Goal: Task Accomplishment & Management: Complete application form

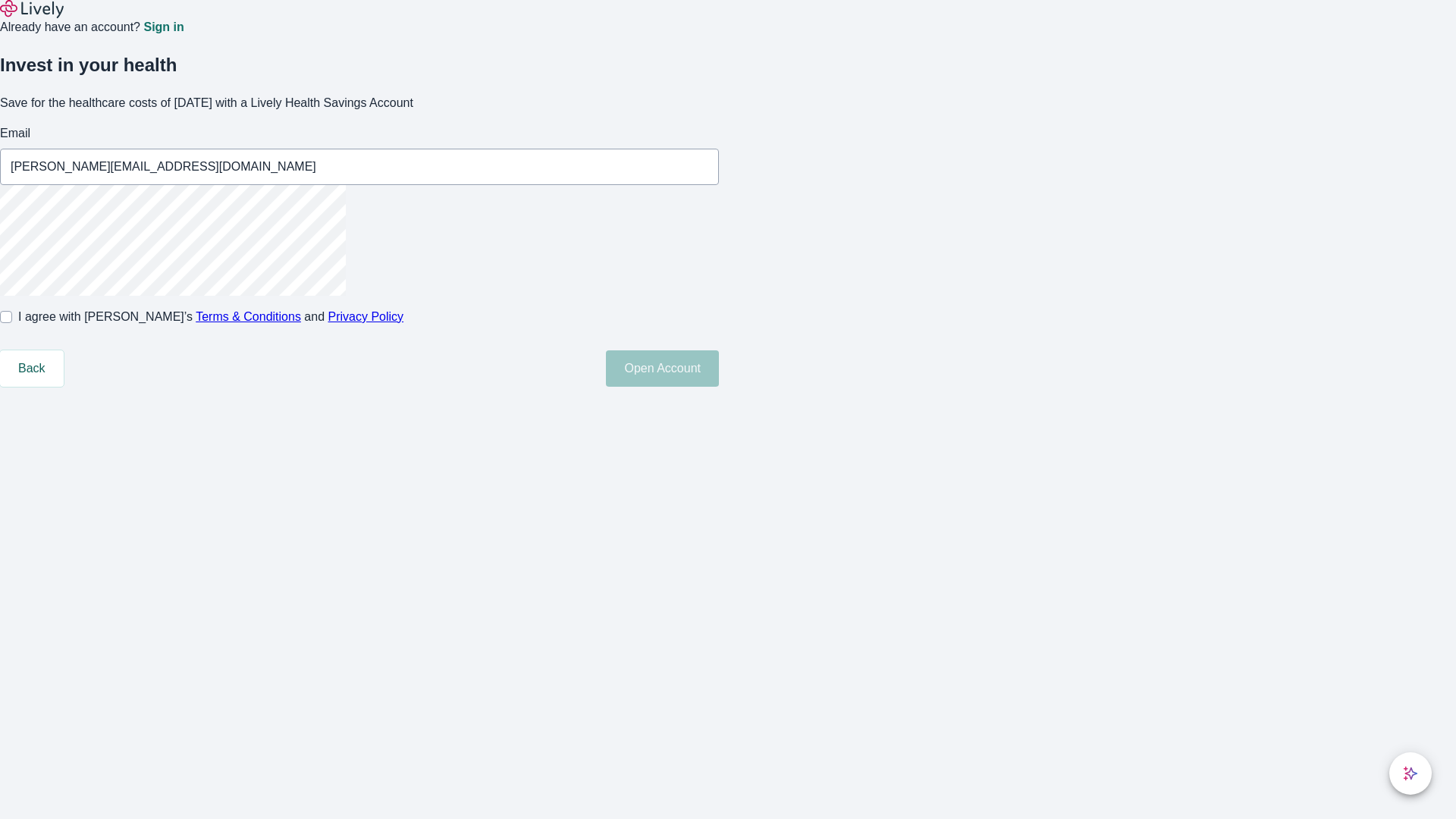
click at [12, 323] on input "I agree with Lively’s Terms & Conditions and Privacy Policy" at bounding box center [6, 316] width 12 height 12
checkbox input "true"
click at [719, 387] on button "Open Account" at bounding box center [663, 369] width 113 height 36
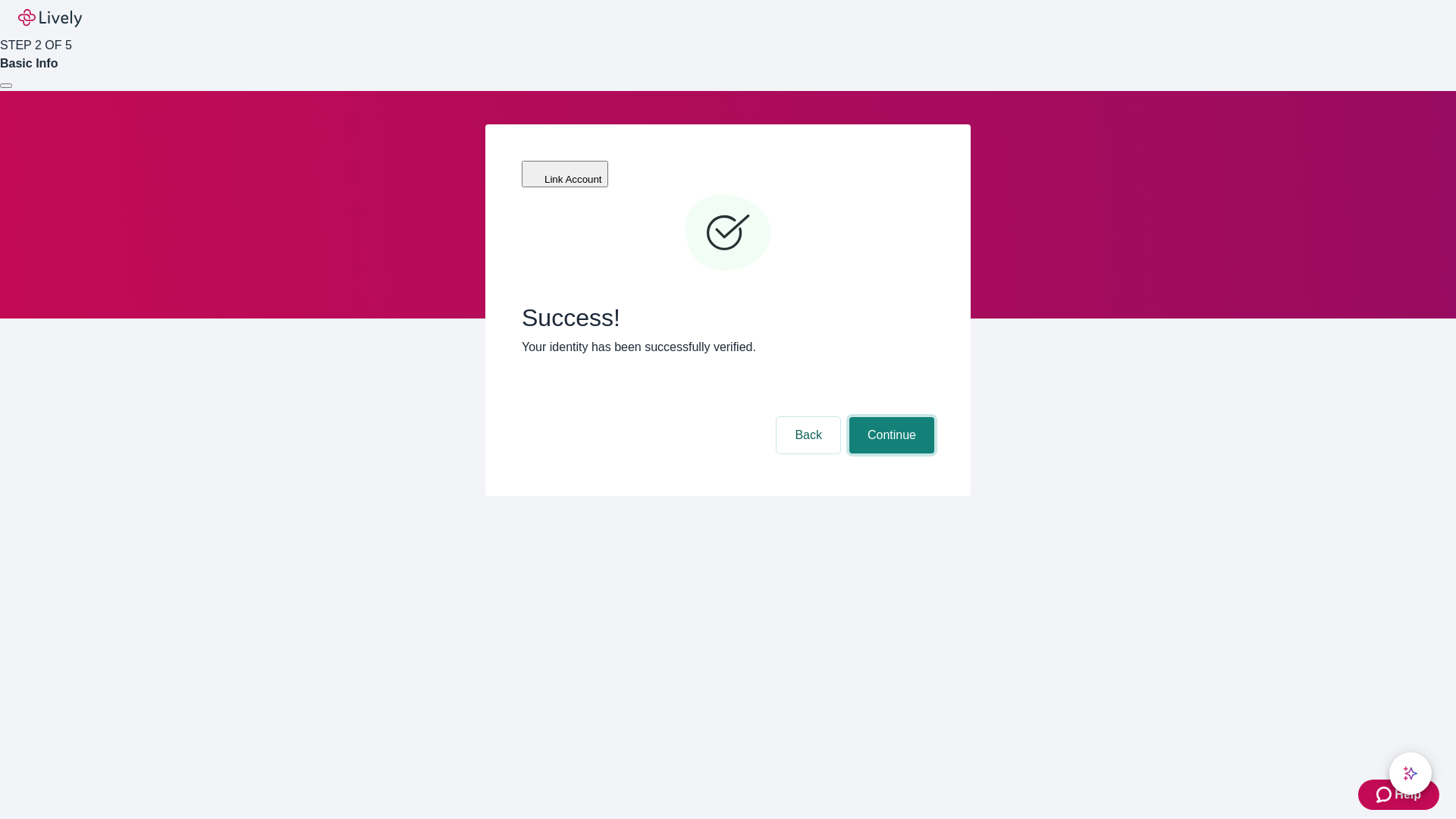
click at [890, 417] on button "Continue" at bounding box center [892, 435] width 85 height 36
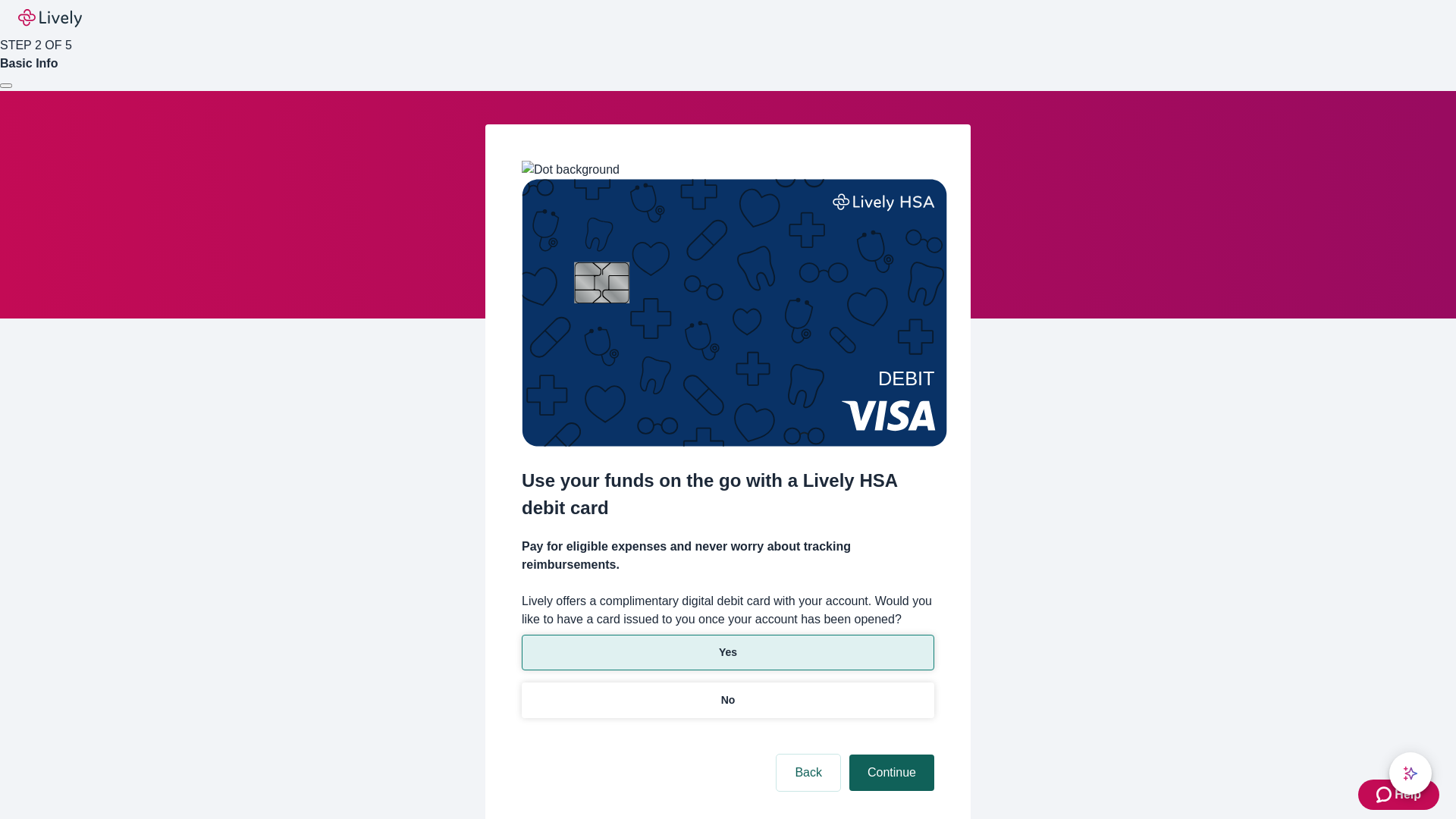
click at [728, 692] on p "No" at bounding box center [728, 700] width 14 height 16
click at [890, 754] on button "Continue" at bounding box center [892, 772] width 85 height 36
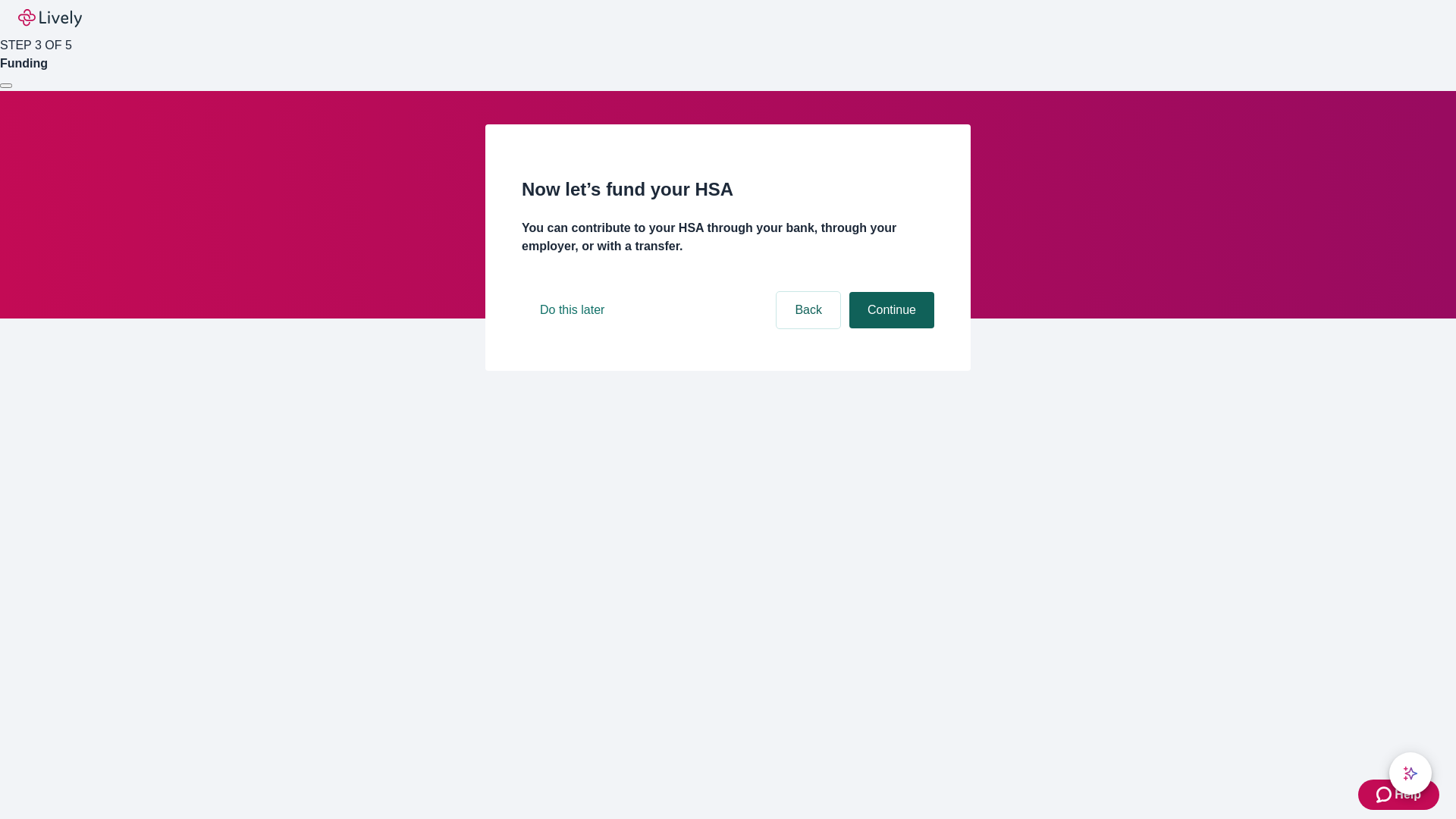
click at [890, 329] on button "Continue" at bounding box center [892, 310] width 85 height 36
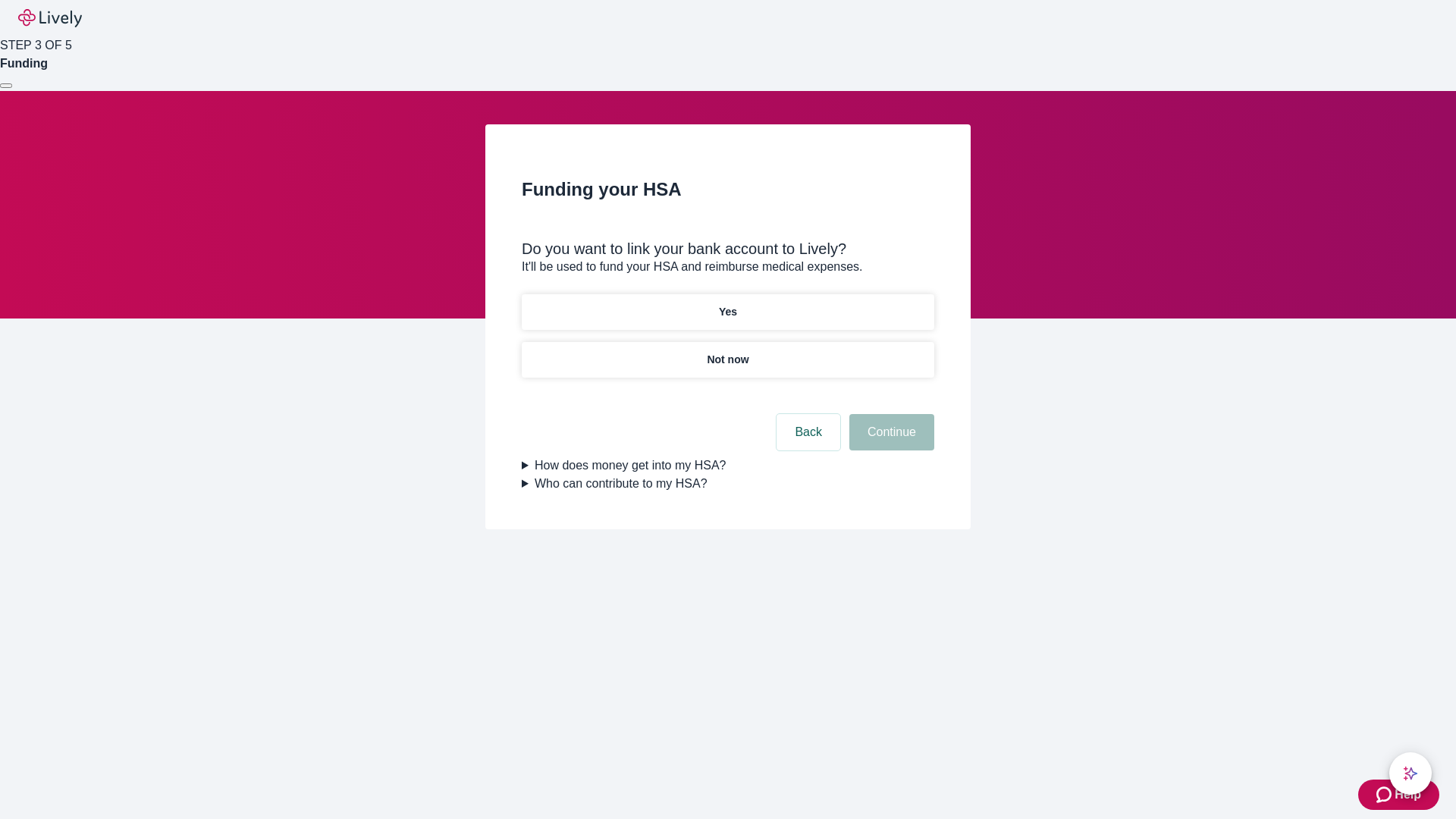
click at [728, 352] on p "Not now" at bounding box center [728, 359] width 42 height 16
click at [890, 442] on button "Continue" at bounding box center [892, 432] width 85 height 36
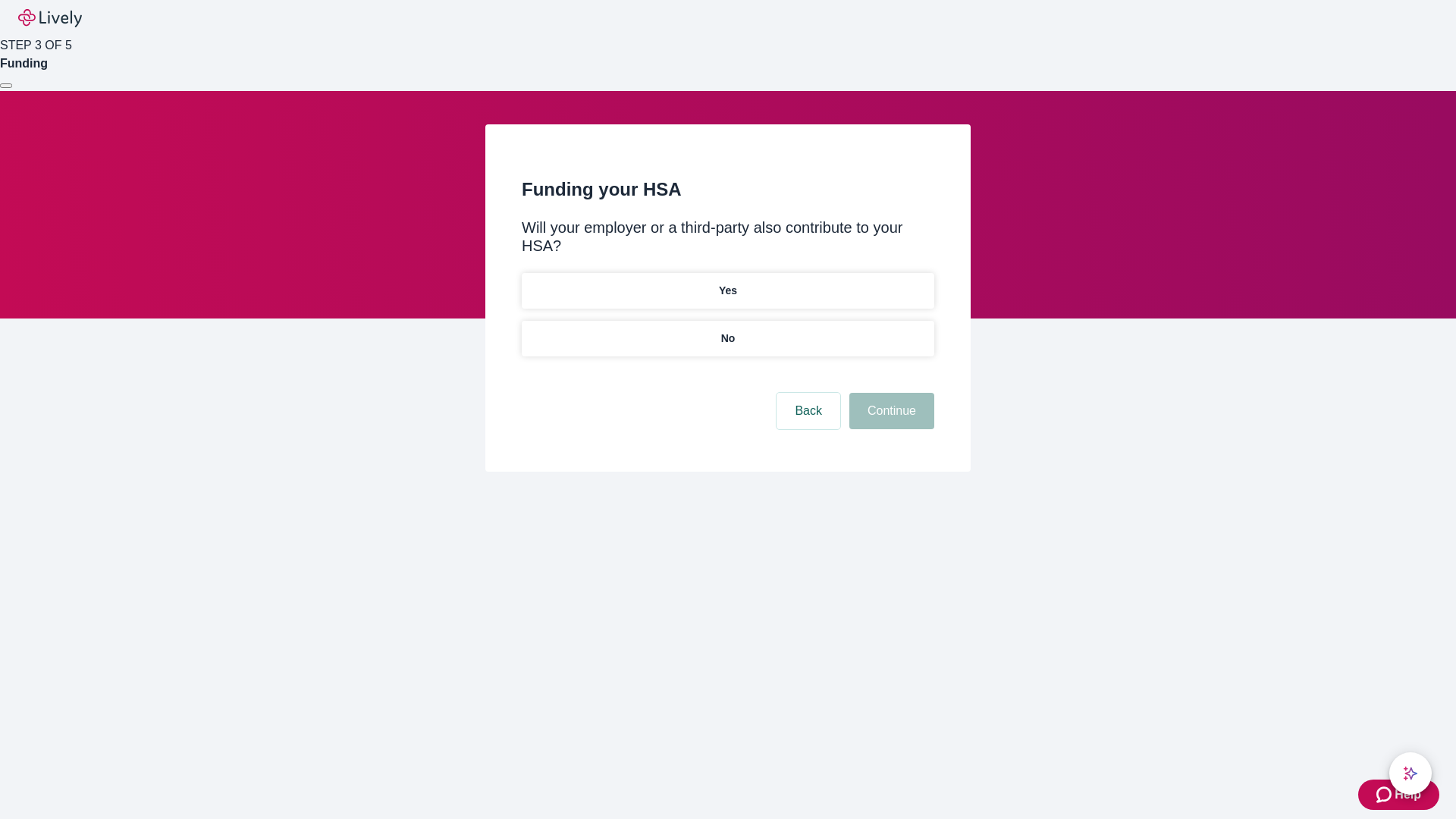
click at [728, 331] on p "No" at bounding box center [728, 338] width 14 height 16
click at [890, 393] on button "Continue" at bounding box center [892, 411] width 85 height 36
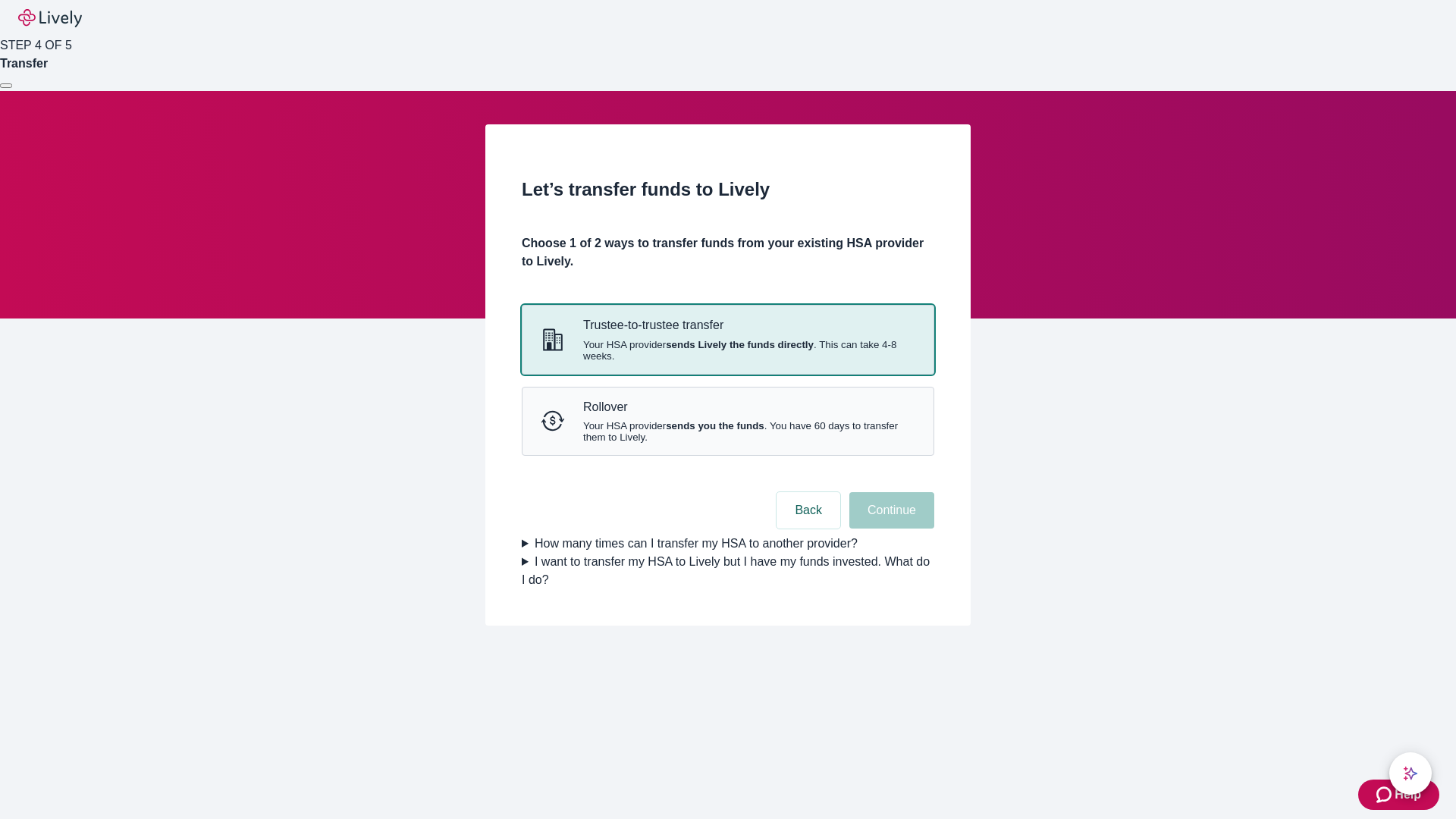
click at [728, 351] on strong "sends Lively the funds directly" at bounding box center [740, 345] width 148 height 11
click at [890, 528] on button "Continue" at bounding box center [892, 510] width 85 height 36
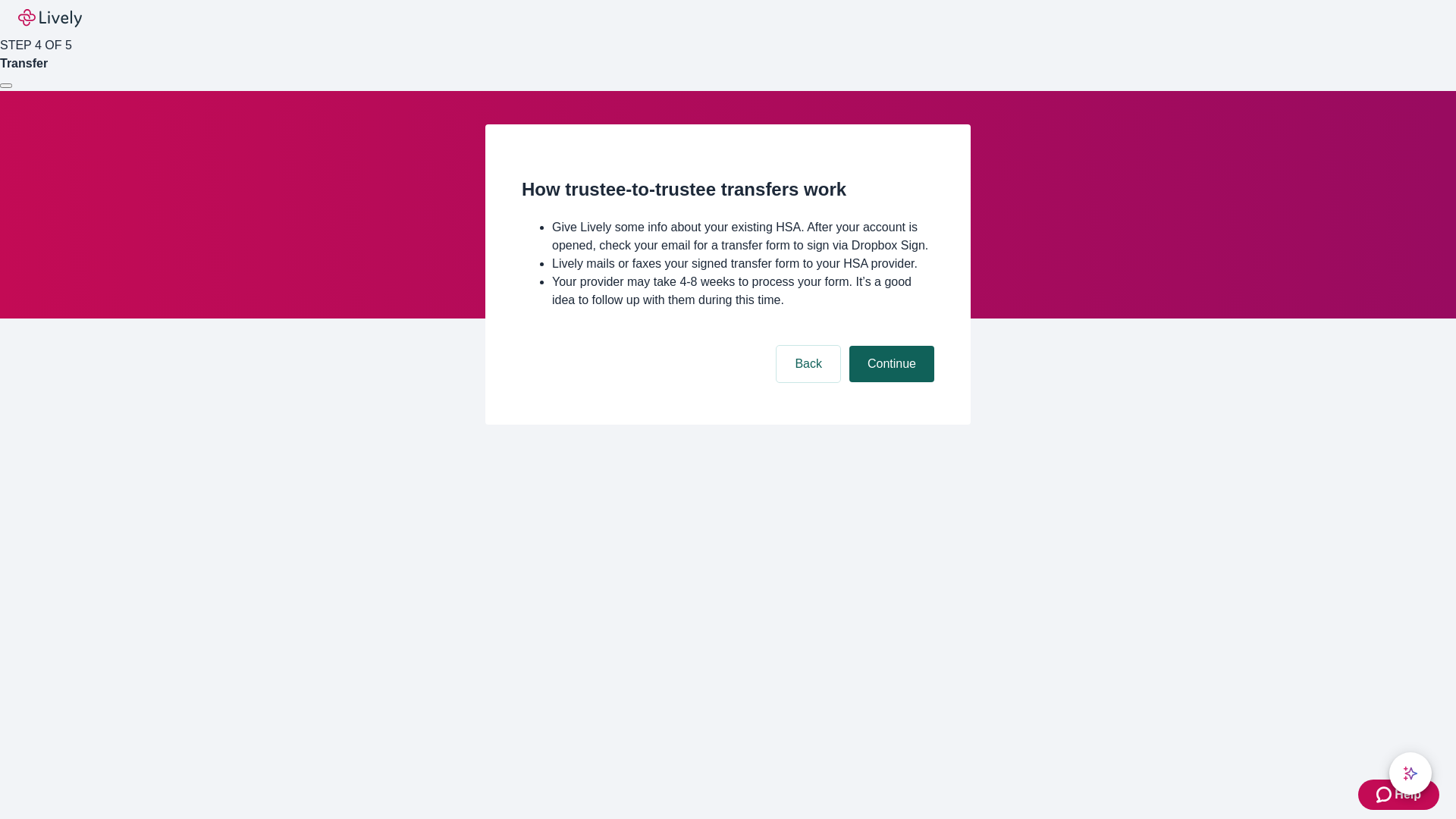
click at [890, 382] on button "Continue" at bounding box center [892, 364] width 85 height 36
